Goal: Entertainment & Leisure: Browse casually

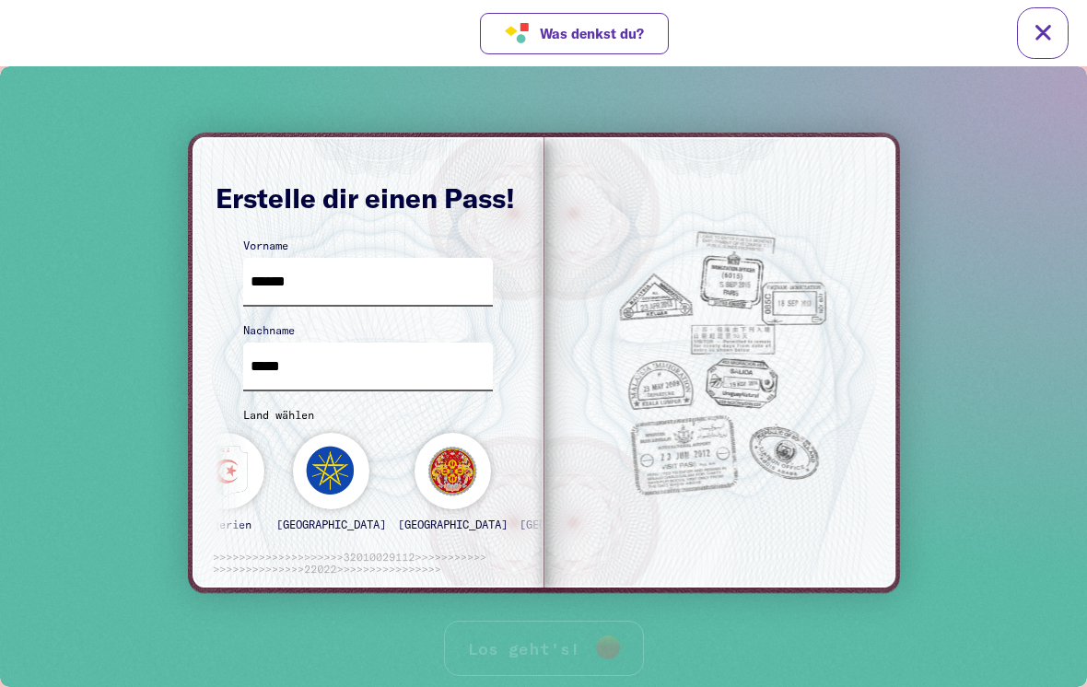
type input "*****"
click at [274, 464] on div "[GEOGRAPHIC_DATA] Algerien [GEOGRAPHIC_DATA] [GEOGRAPHIC_DATA] [GEOGRAPHIC_DATA…" at bounding box center [1010, 480] width 1889 height 133
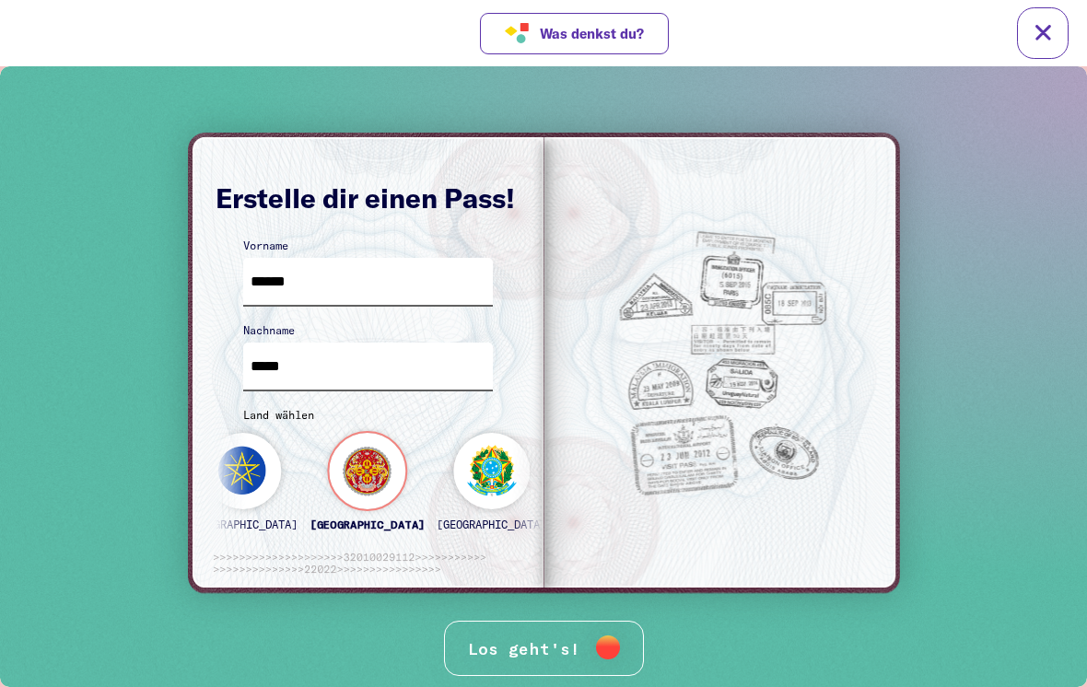
click at [437, 502] on div "[GEOGRAPHIC_DATA]" at bounding box center [492, 490] width 110 height 114
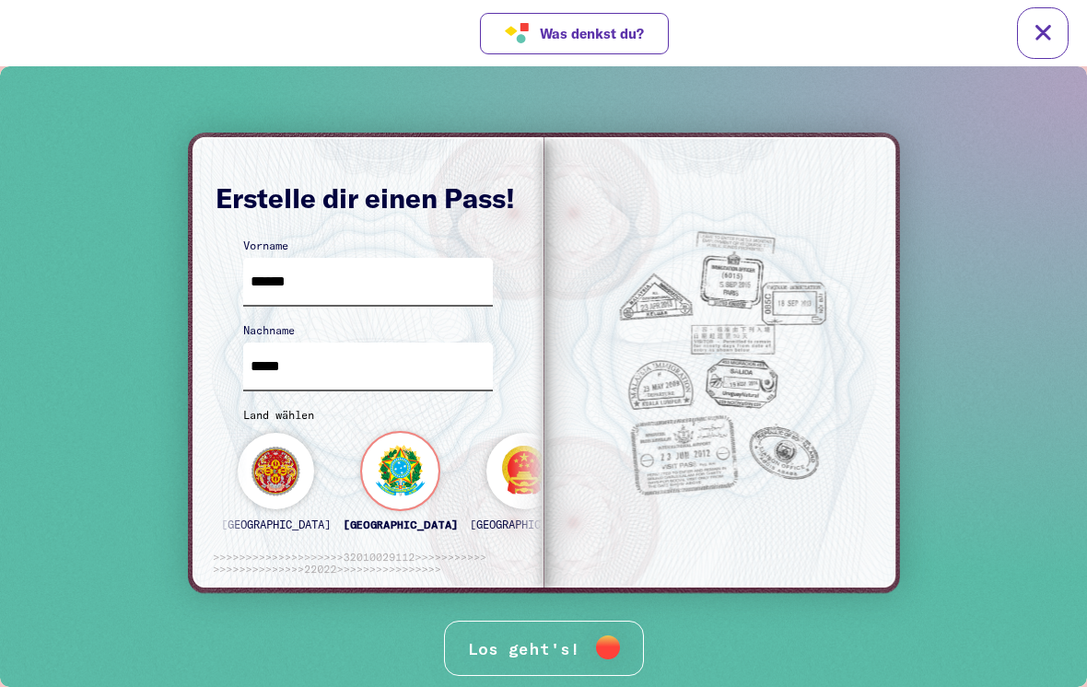
click at [591, 480] on div "[GEOGRAPHIC_DATA]" at bounding box center [646, 490] width 110 height 114
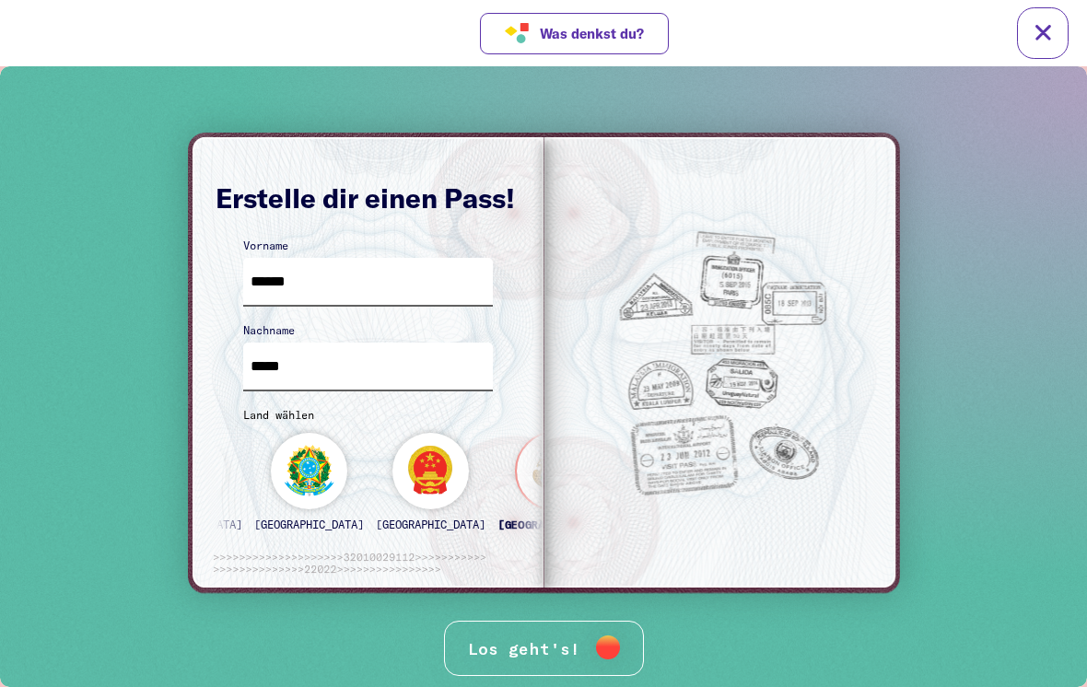
click at [503, 640] on div "Los geht's!" at bounding box center [544, 649] width 200 height 56
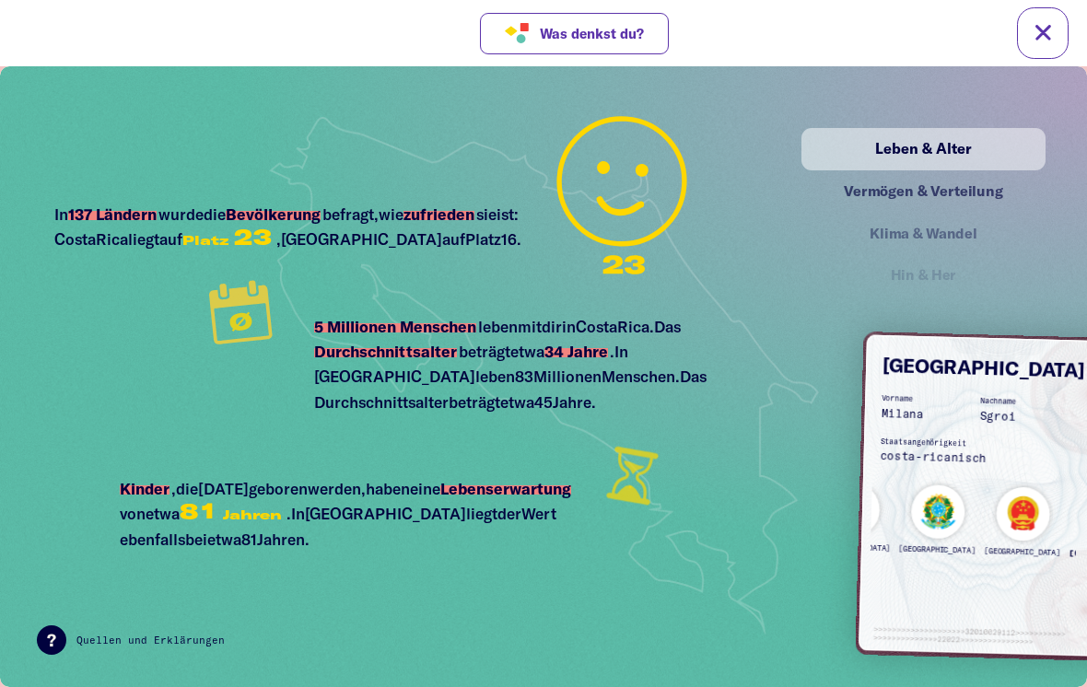
click at [990, 184] on div "Vermögen & Verteilung" at bounding box center [924, 191] width 204 height 23
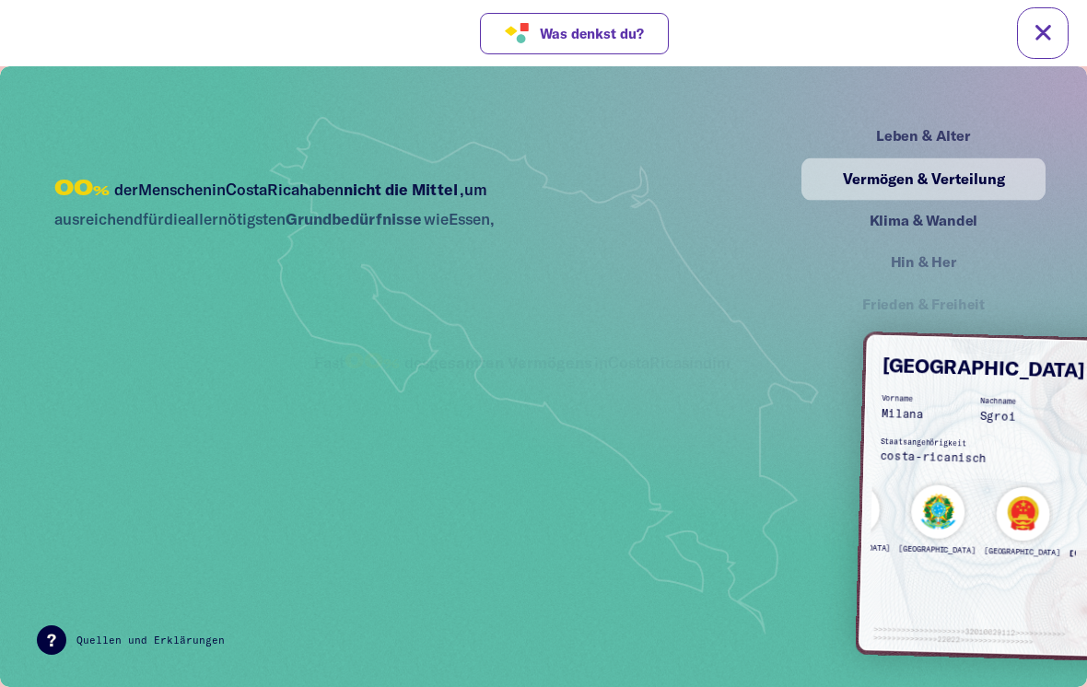
click at [1016, 136] on div "Leben & Alter" at bounding box center [924, 136] width 204 height 23
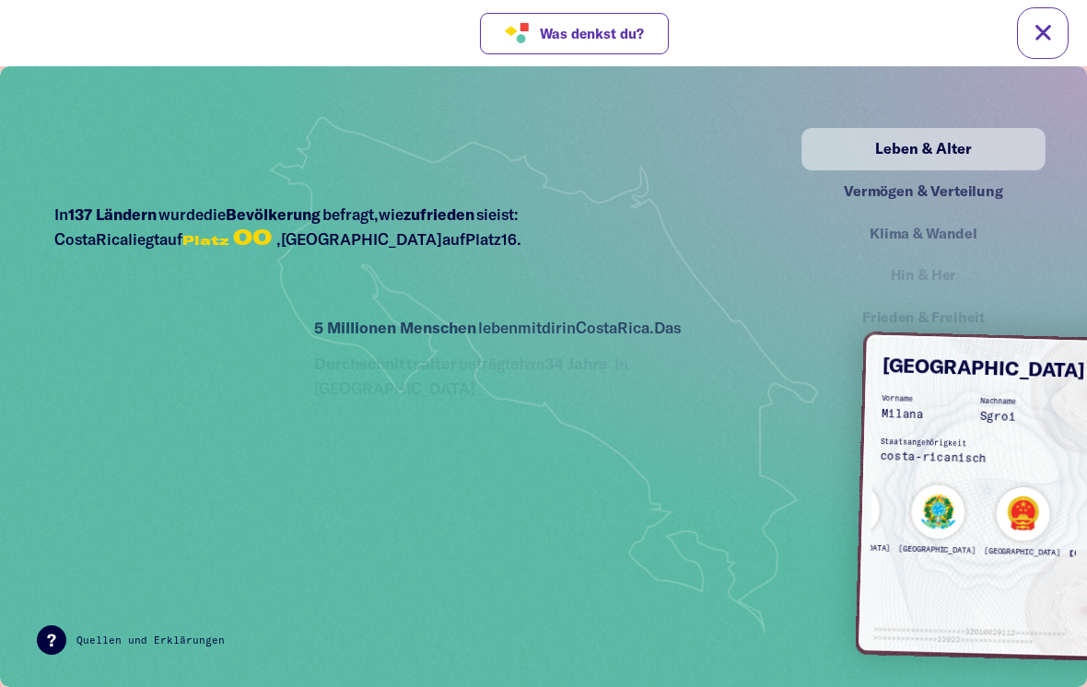
click at [970, 197] on div "Vermögen & Verteilung" at bounding box center [923, 190] width 239 height 41
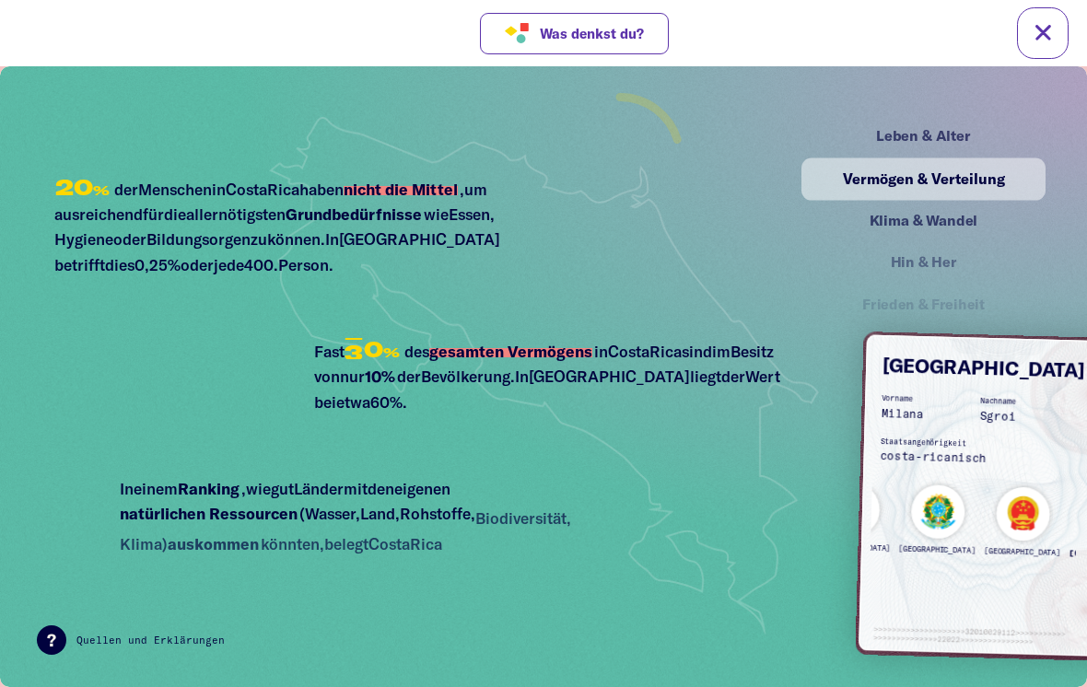
click at [1000, 146] on div "Leben & Alter" at bounding box center [924, 136] width 204 height 23
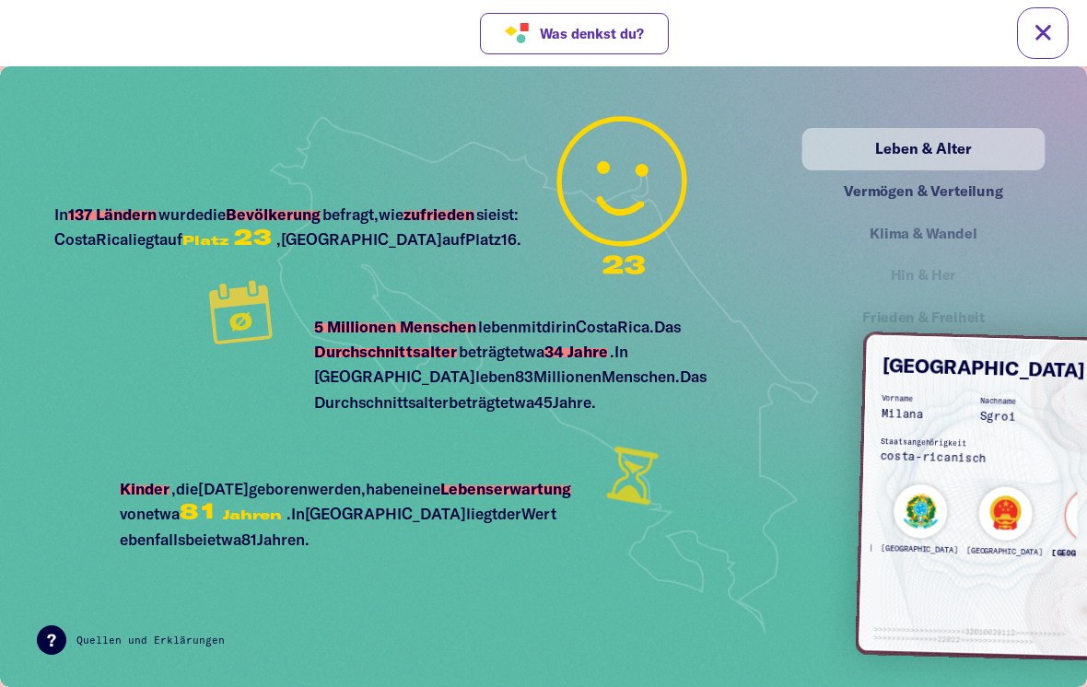
click at [1051, 524] on div "[GEOGRAPHIC_DATA]" at bounding box center [1092, 529] width 83 height 82
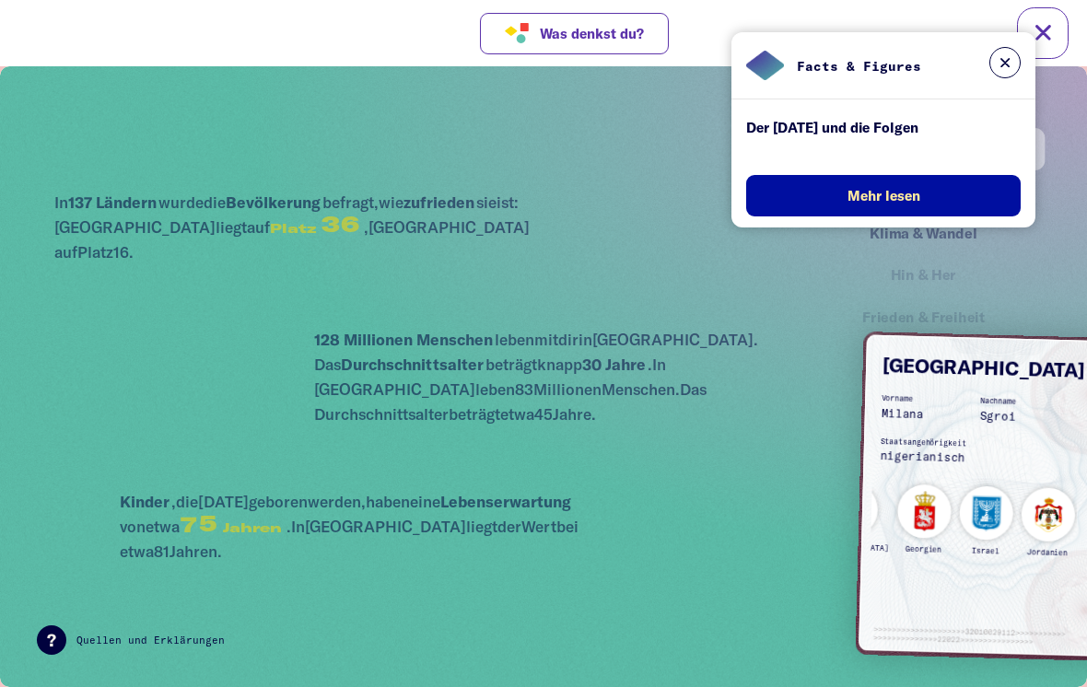
click at [1045, 526] on div "[GEOGRAPHIC_DATA] Algerien [GEOGRAPHIC_DATA] [GEOGRAPHIC_DATA] [GEOGRAPHIC_DATA…" at bounding box center [994, 520] width 1341 height 128
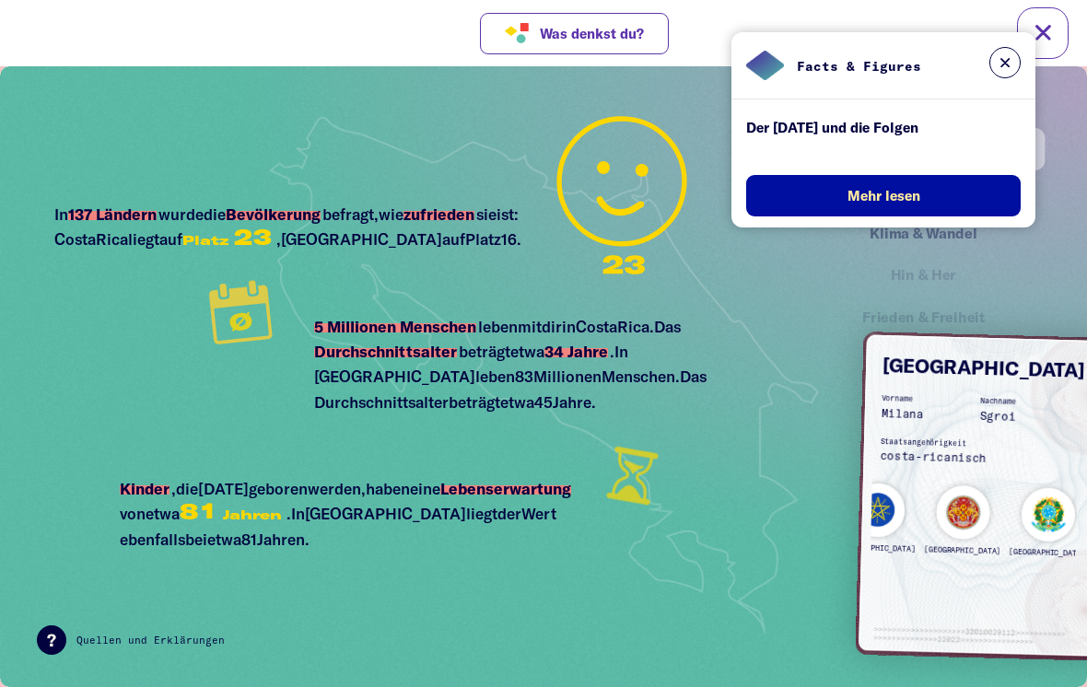
click at [1000, 55] on button at bounding box center [1004, 62] width 31 height 31
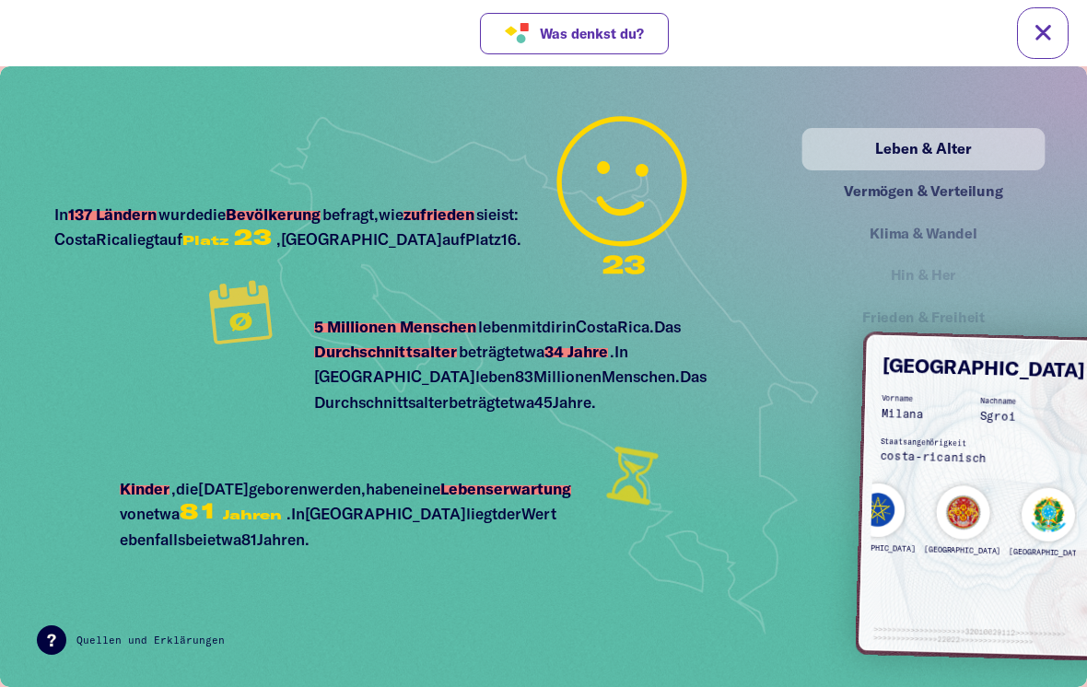
click at [1005, 171] on div "Vermögen & Verteilung" at bounding box center [923, 190] width 239 height 41
click at [986, 200] on div "Vermögen & Verteilung" at bounding box center [923, 188] width 239 height 41
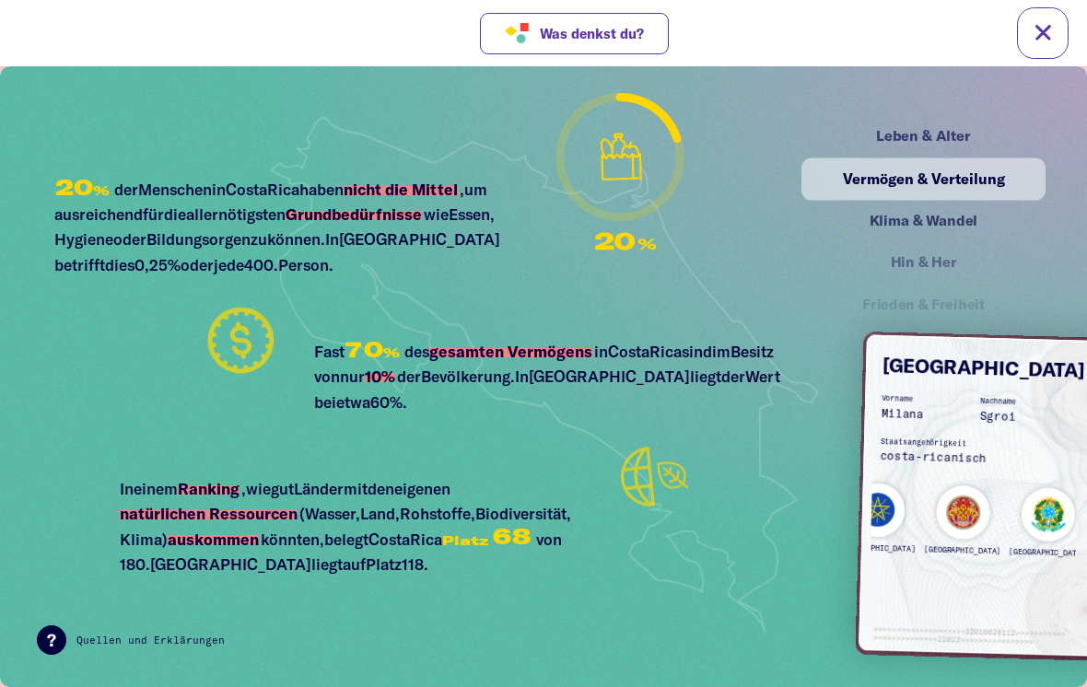
click at [985, 214] on div "Klima & Wandel" at bounding box center [924, 220] width 204 height 23
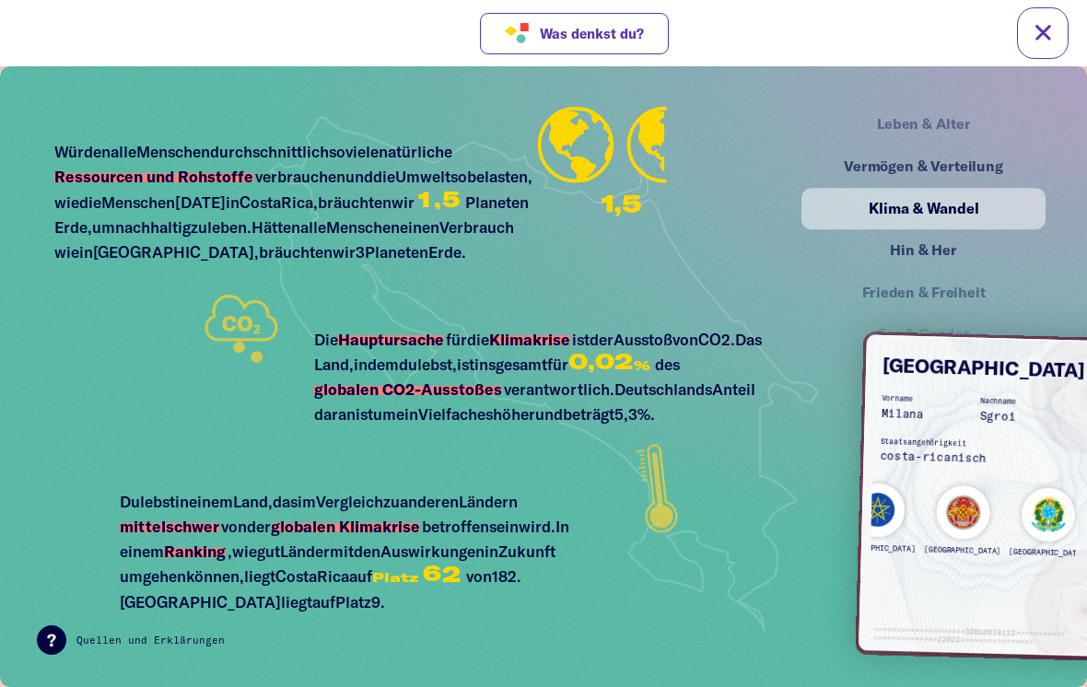
click at [956, 246] on div "Hin & Her" at bounding box center [924, 250] width 204 height 23
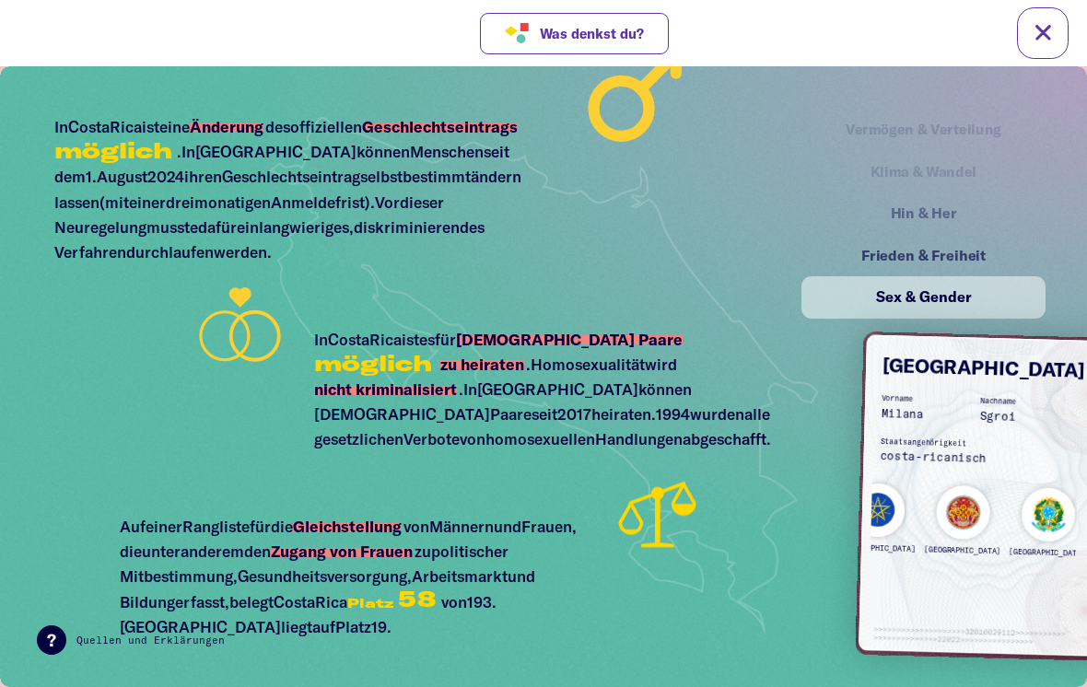
click at [973, 264] on div "Frieden & Freiheit" at bounding box center [924, 255] width 204 height 23
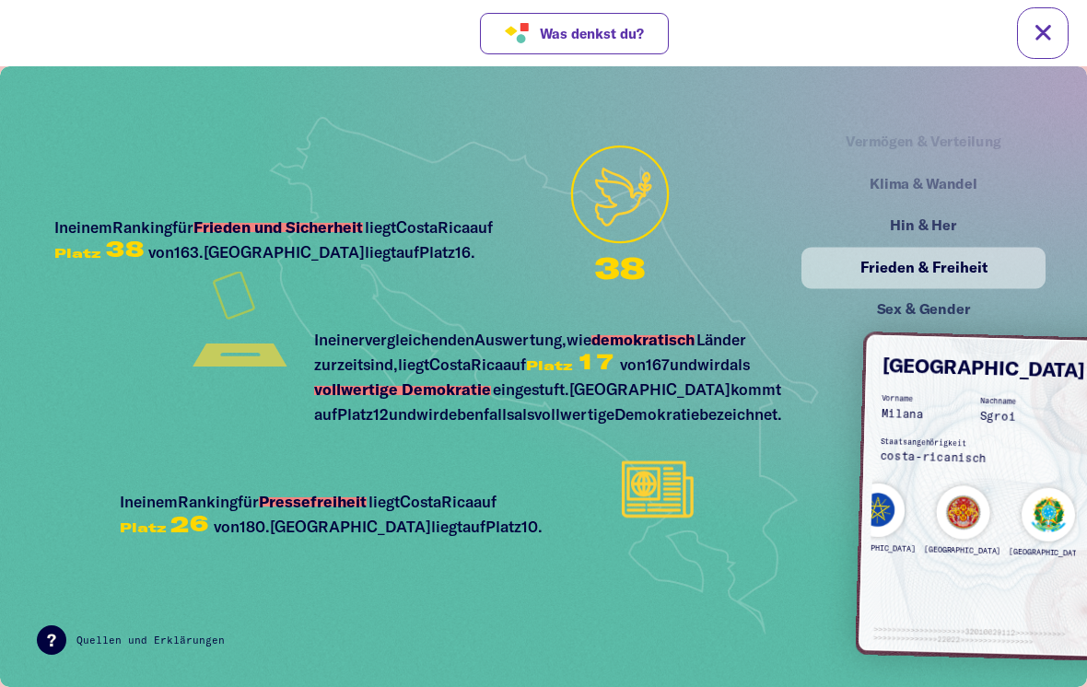
click at [995, 216] on div "Hin & Her" at bounding box center [923, 225] width 239 height 41
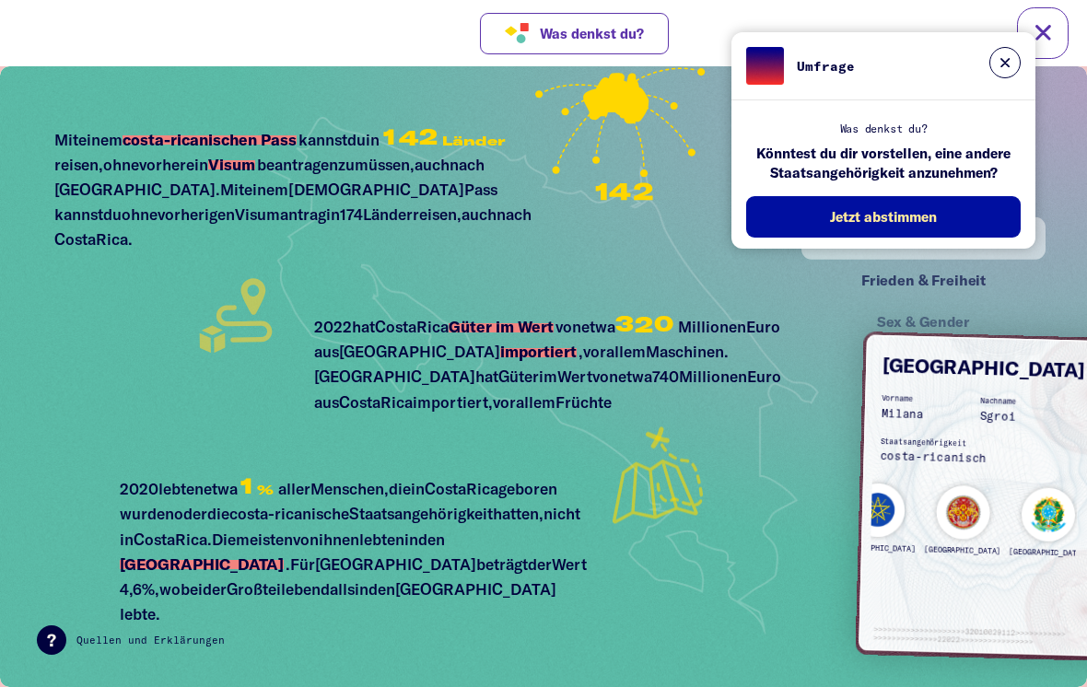
click at [942, 227] on button "Jetzt abstimmen" at bounding box center [883, 216] width 274 height 41
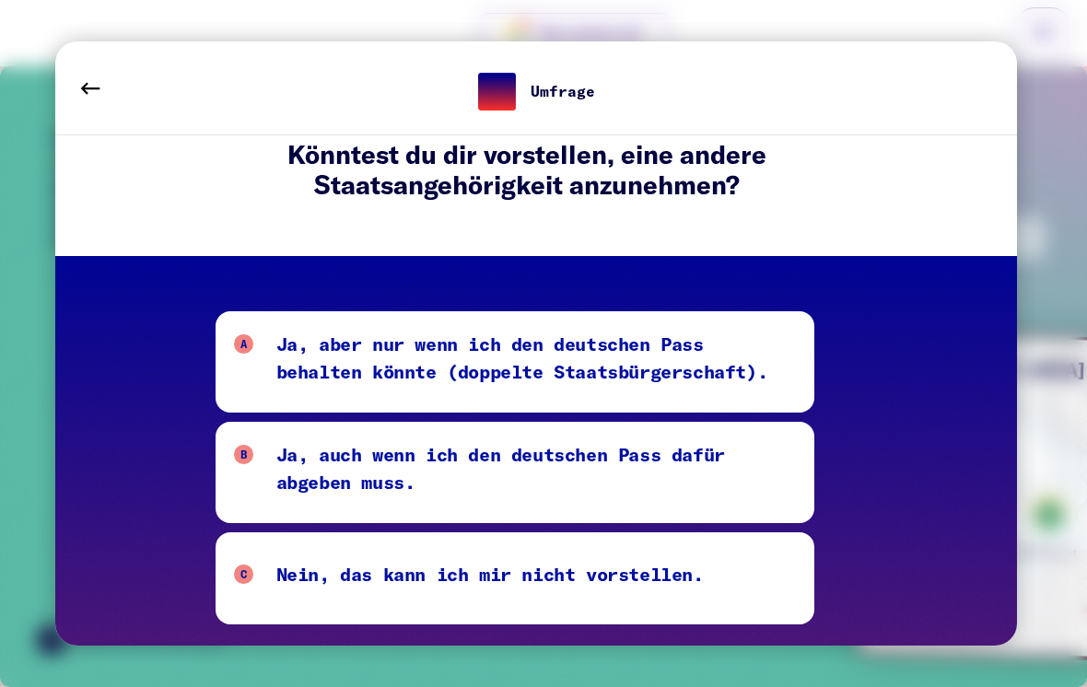
scroll to position [77, 0]
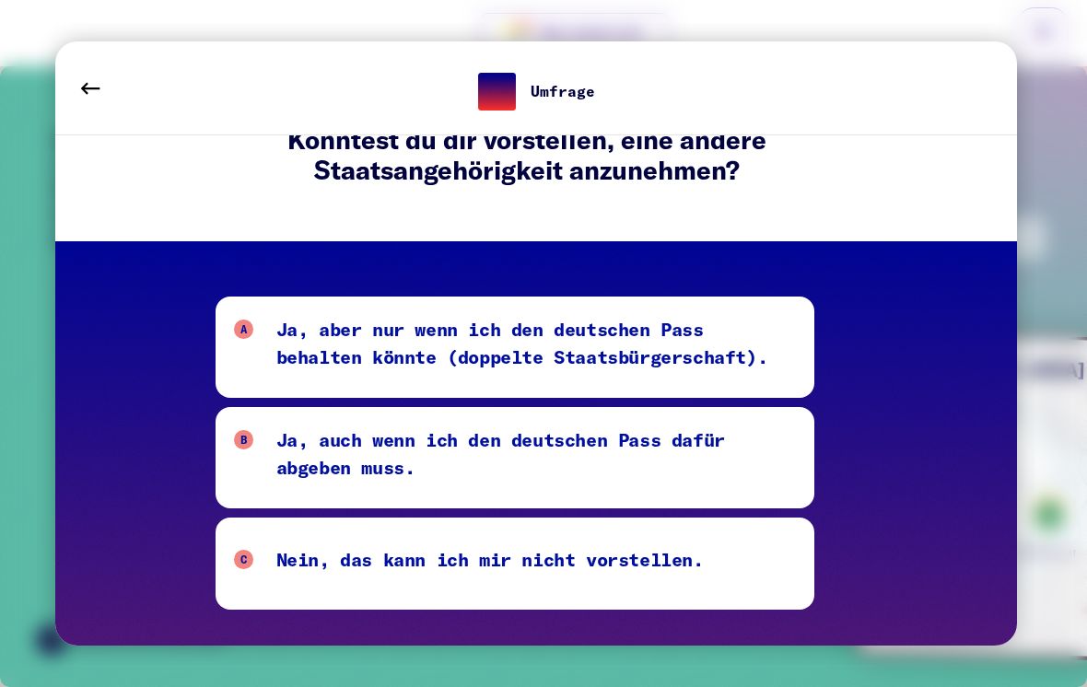
click at [780, 368] on div "Ja, aber nur wenn ich den deutschen Pass behalten könnte (doppelte Staatsbürger…" at bounding box center [536, 347] width 520 height 64
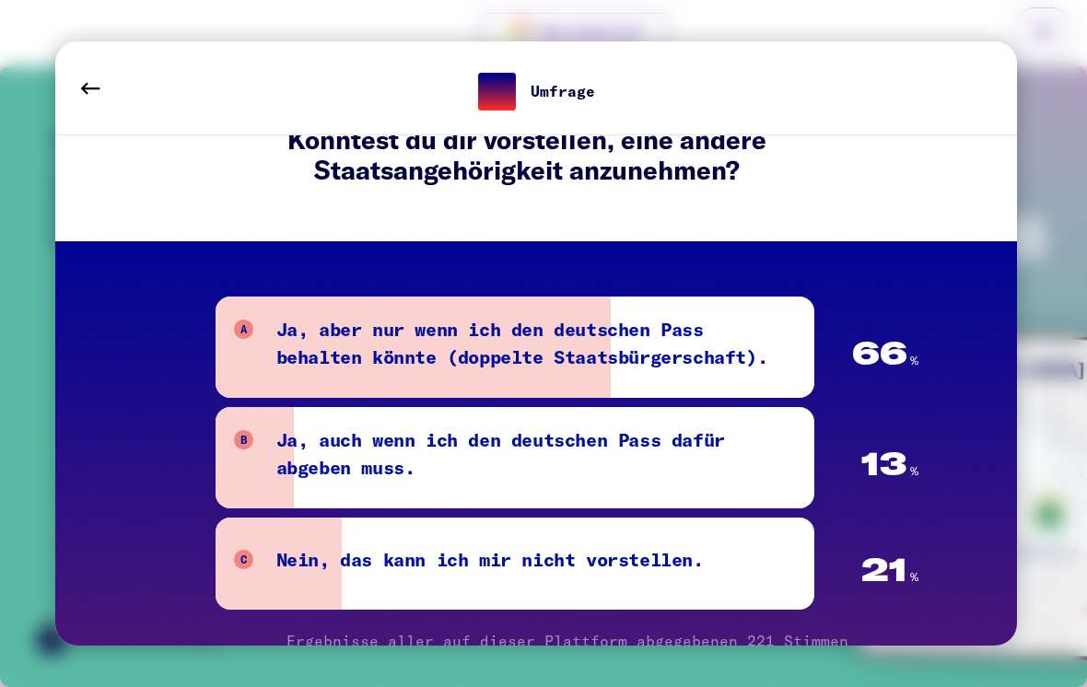
click at [73, 87] on button at bounding box center [90, 89] width 52 height 52
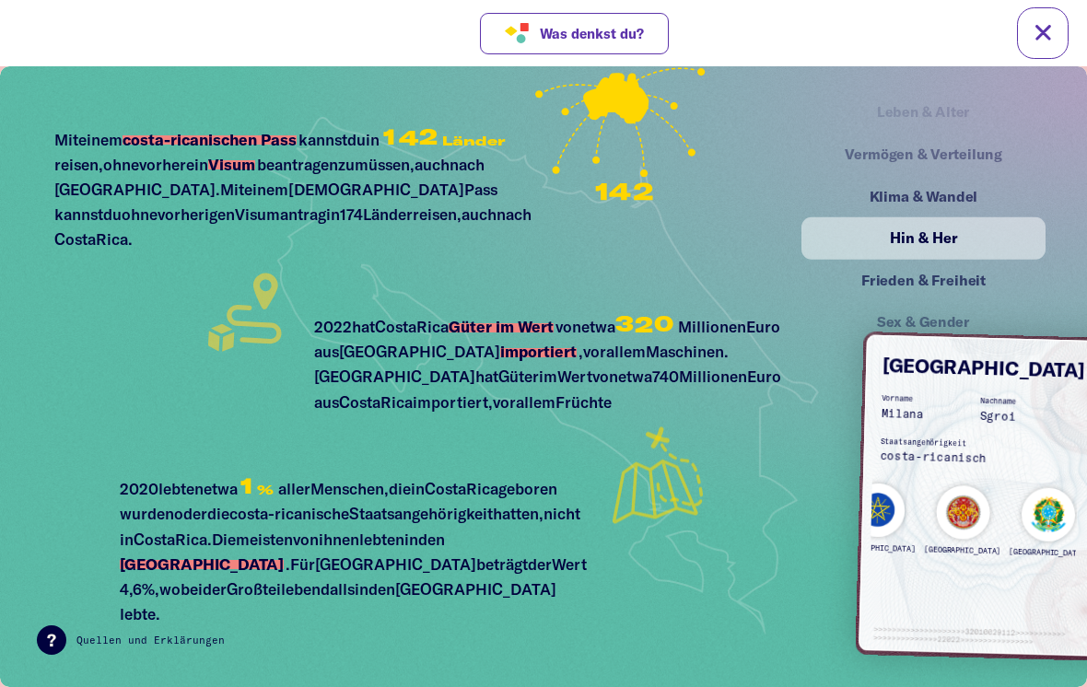
click at [989, 204] on div "Klima & Wandel" at bounding box center [924, 196] width 204 height 23
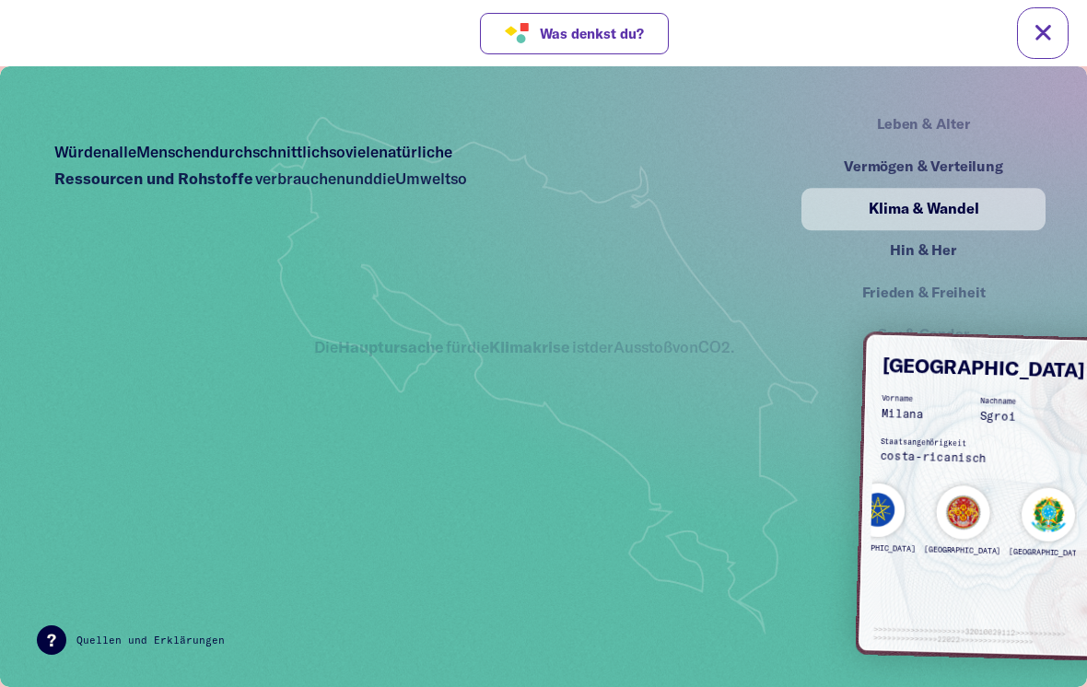
click at [1009, 177] on div "Vermögen & Verteilung" at bounding box center [924, 166] width 204 height 23
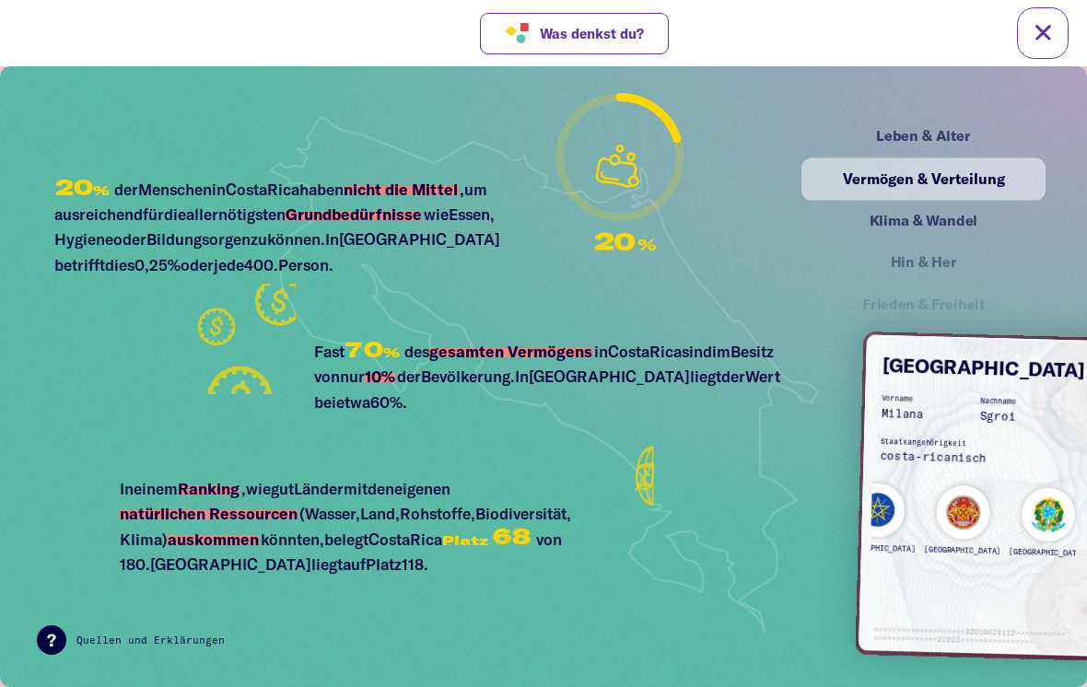
click at [984, 146] on div "Leben & Alter" at bounding box center [924, 136] width 204 height 23
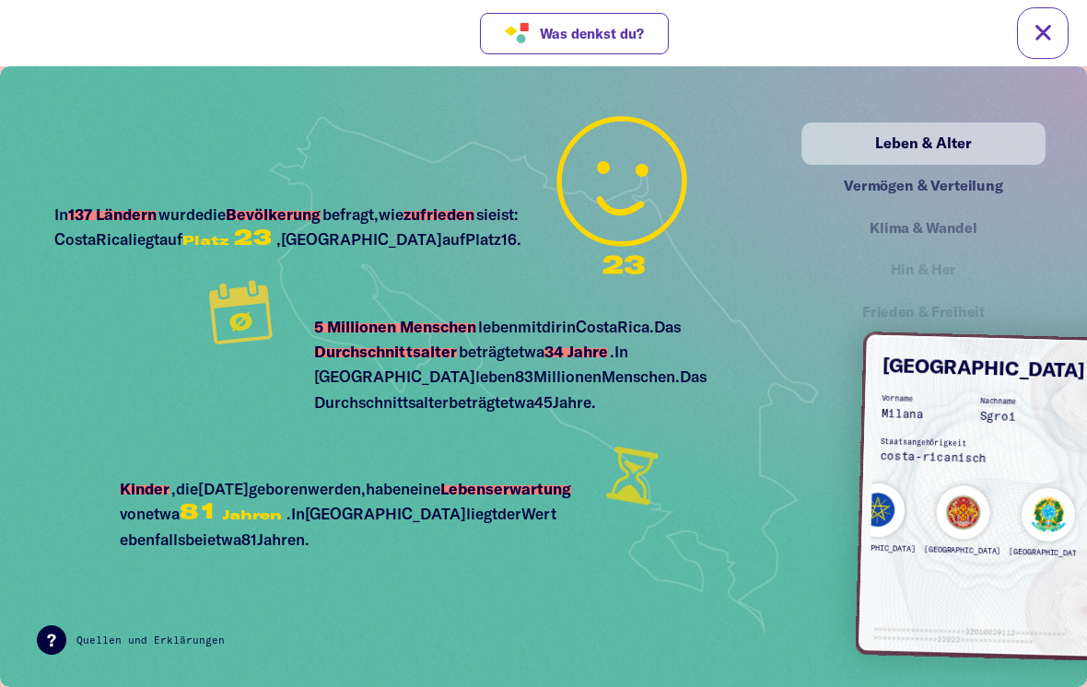
click at [987, 193] on div "Vermögen & Verteilung" at bounding box center [924, 185] width 204 height 23
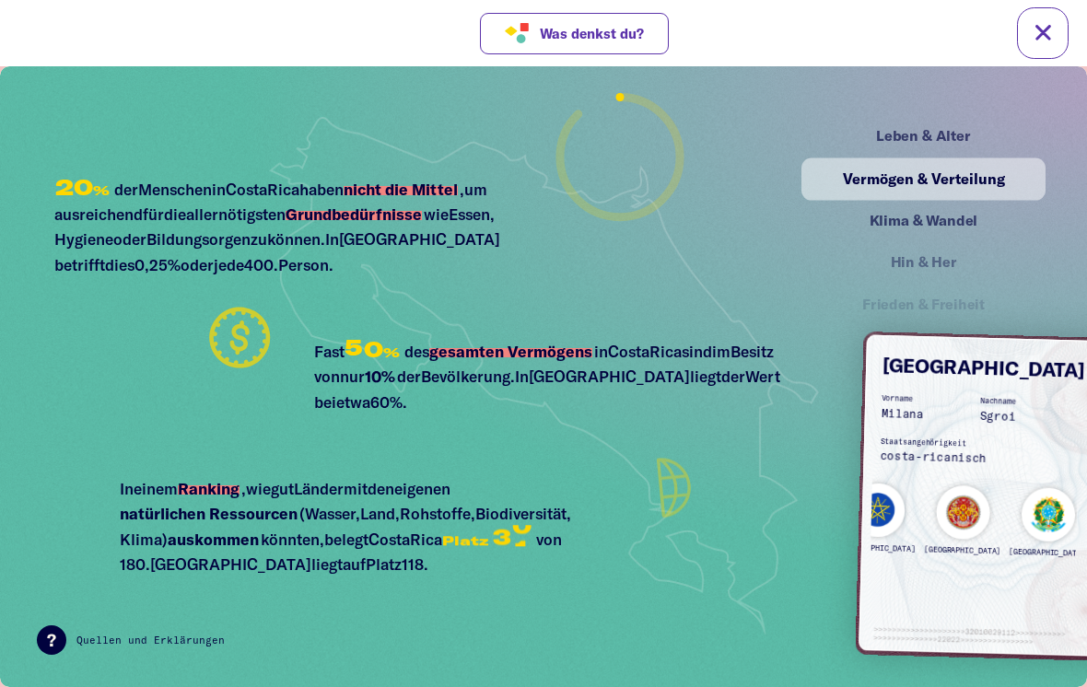
click at [993, 243] on div "Hin & Her" at bounding box center [923, 262] width 237 height 41
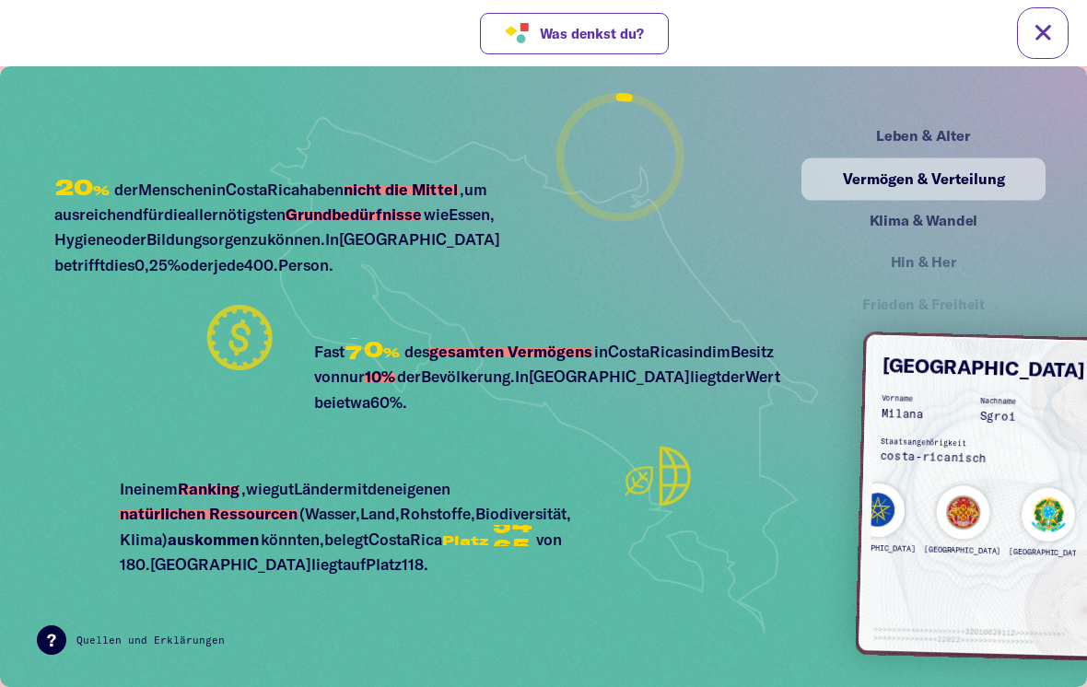
click at [992, 220] on div "Klima & Wandel" at bounding box center [924, 220] width 204 height 23
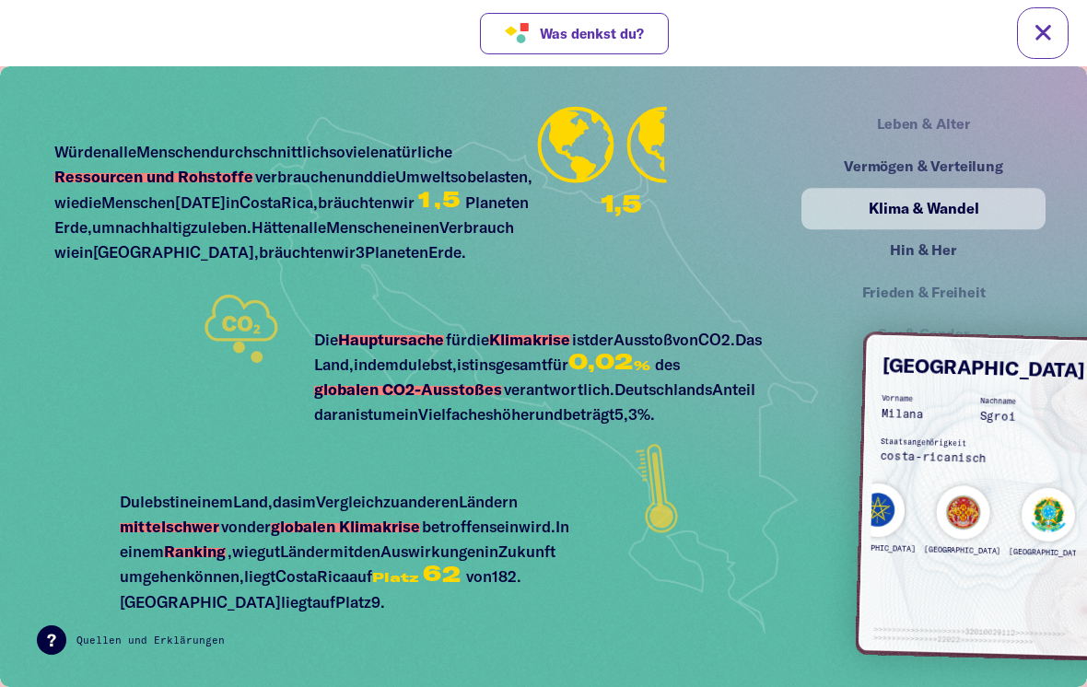
click at [970, 123] on div "Leben & Alter" at bounding box center [923, 124] width 237 height 41
